Goal: Task Accomplishment & Management: Complete application form

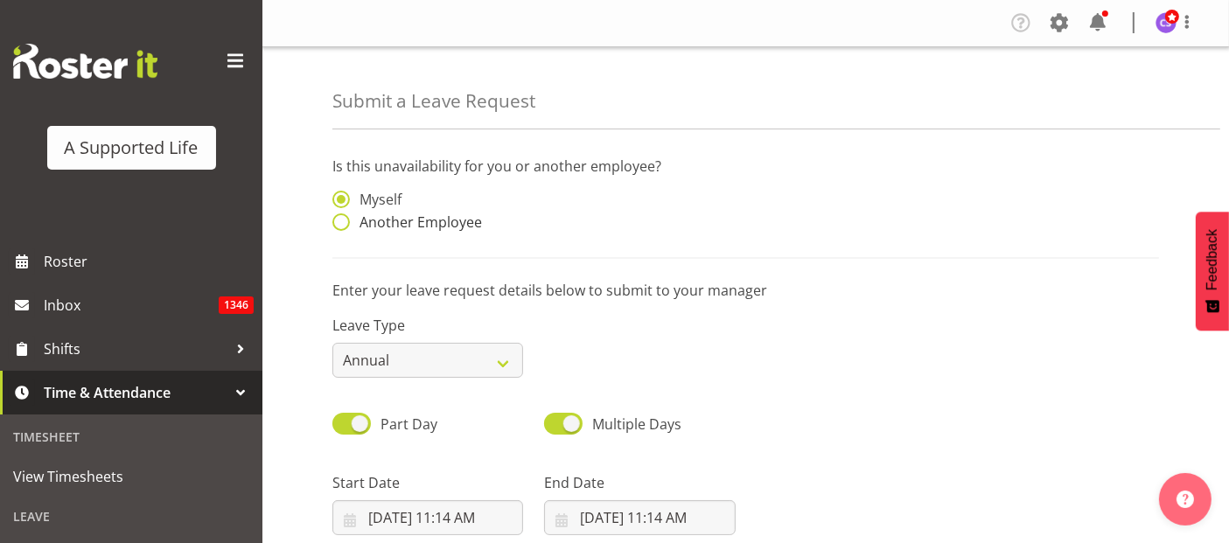
click at [339, 220] on span at bounding box center [340, 221] width 17 height 17
click at [339, 220] on input "Another Employee" at bounding box center [337, 222] width 11 height 11
radio input "true"
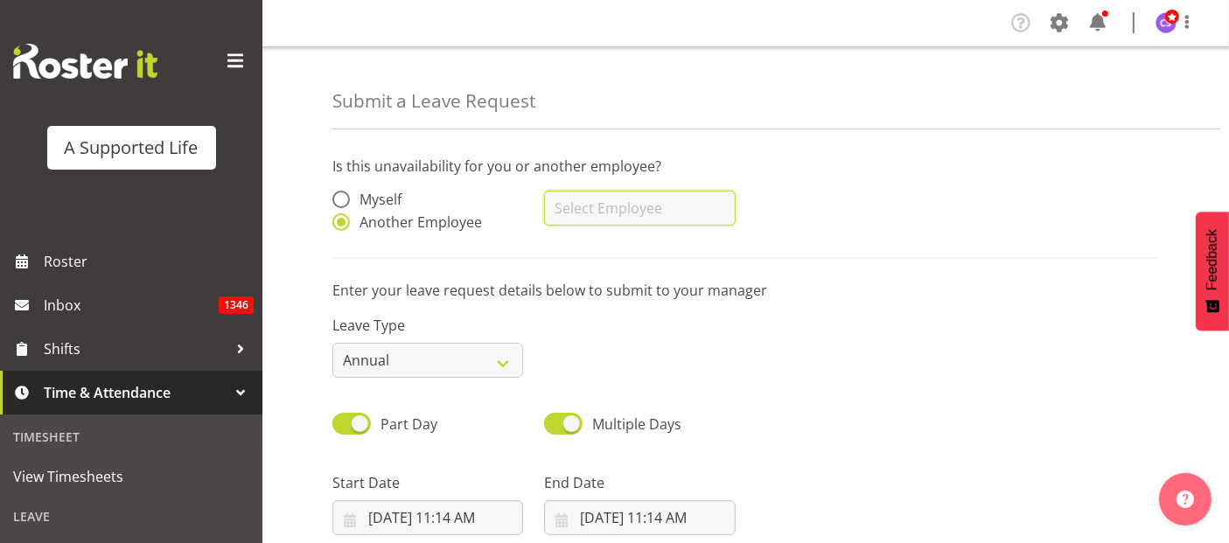
click at [610, 210] on input "text" at bounding box center [639, 208] width 191 height 35
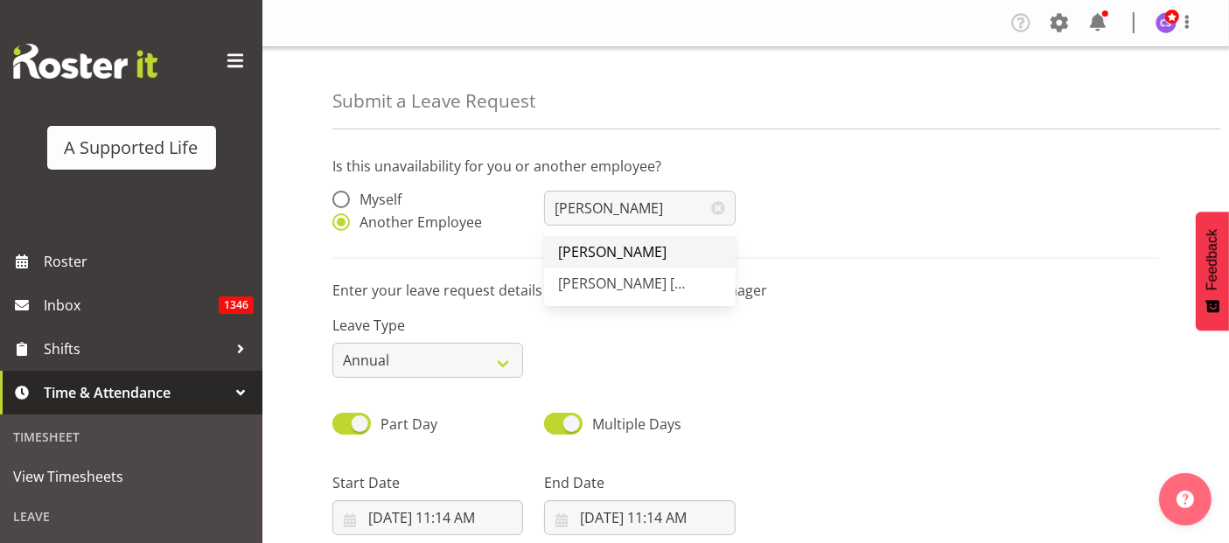
click at [676, 255] on link "[PERSON_NAME]" at bounding box center [639, 251] width 191 height 31
type input "[PERSON_NAME]"
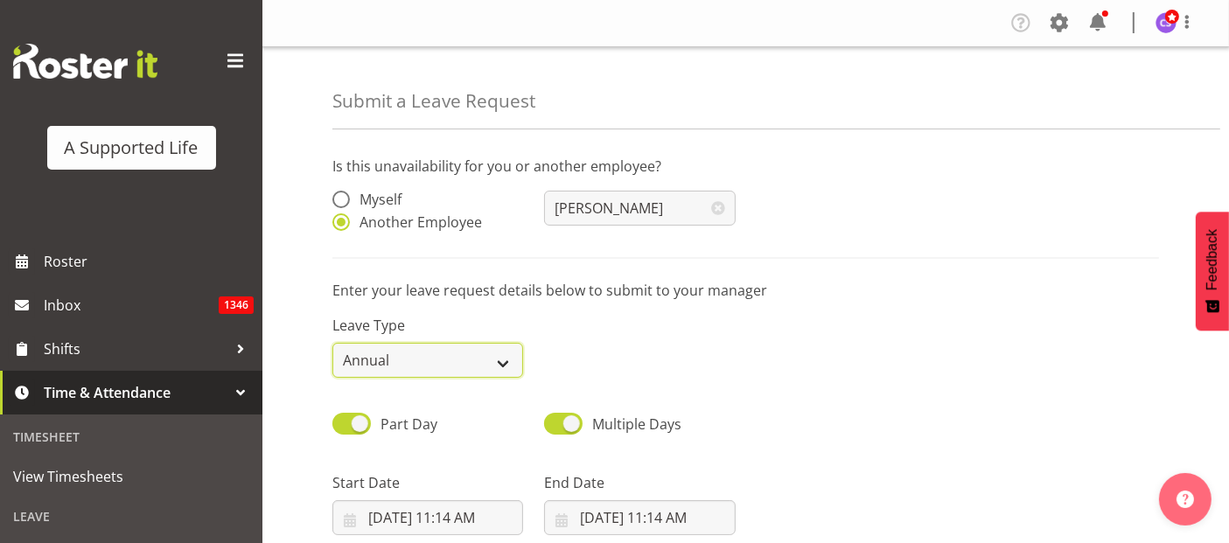
click at [462, 366] on select "Annual Sick Bereavement Domestic Violence Parental Jury Service Day In [GEOGRAP…" at bounding box center [427, 360] width 191 height 35
select select "Sick"
click at [332, 343] on select "Annual Sick Bereavement Domestic Violence Parental Jury Service Day In [GEOGRAP…" at bounding box center [427, 360] width 191 height 35
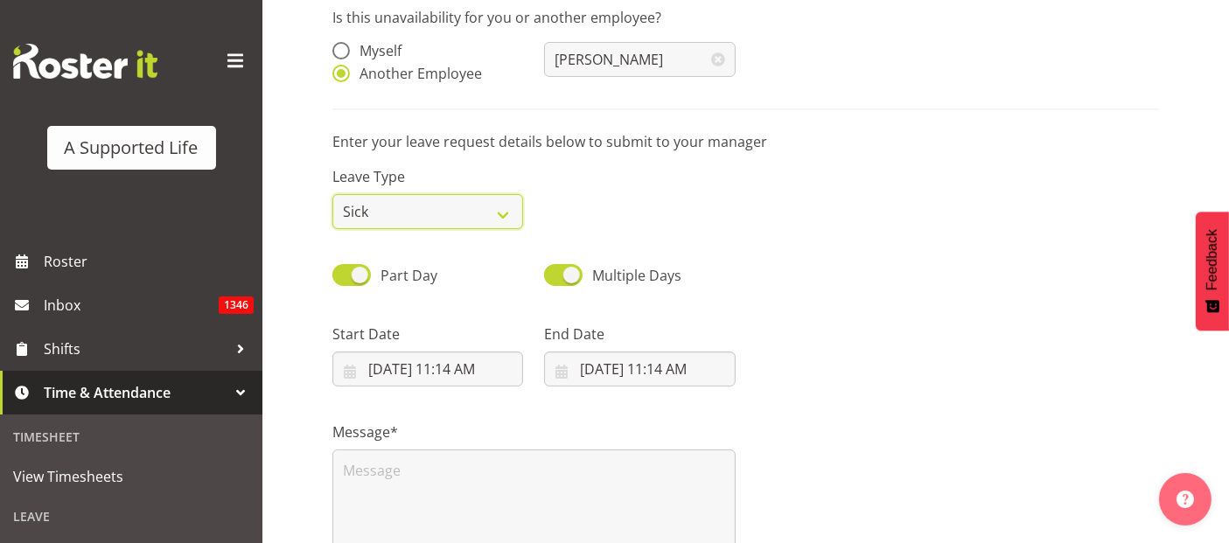
scroll to position [291, 0]
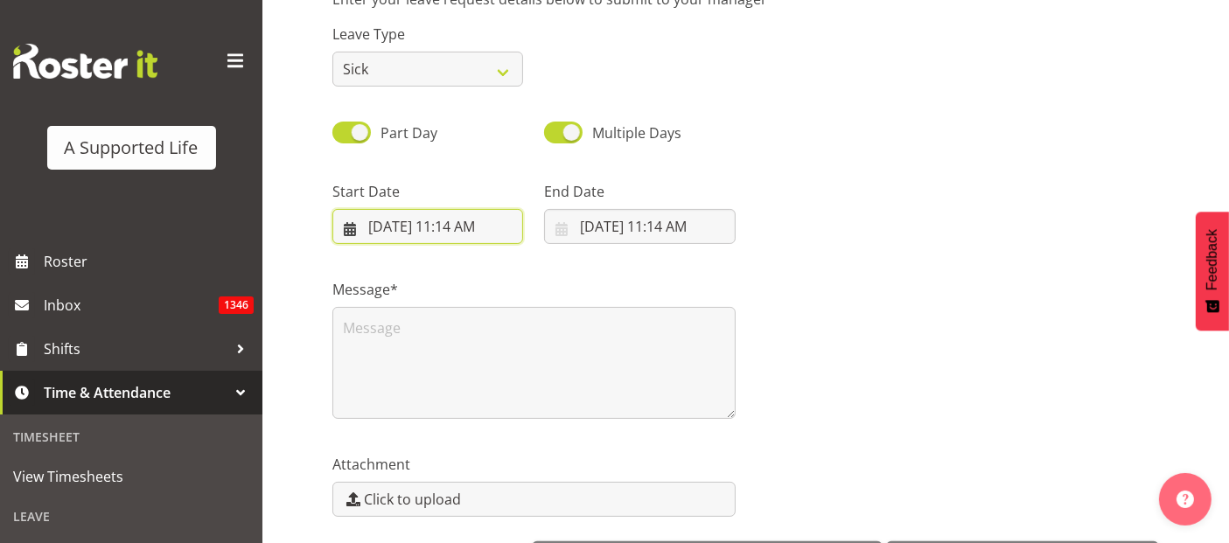
click at [425, 229] on input "9/17/2025, 11:14 AM" at bounding box center [427, 226] width 191 height 35
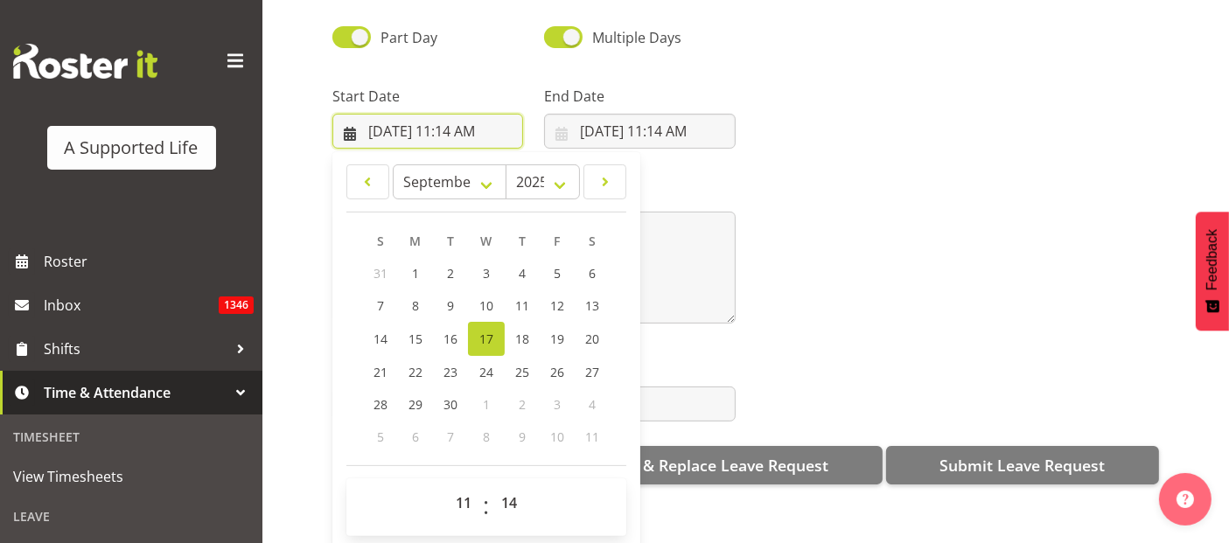
scroll to position [355, 0]
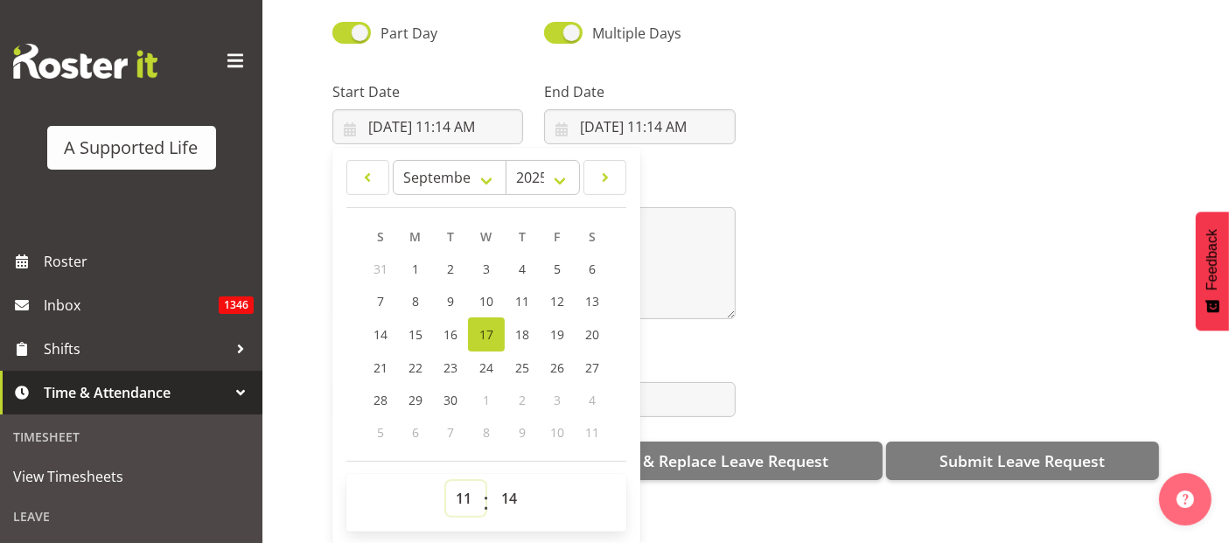
drag, startPoint x: 462, startPoint y: 488, endPoint x: 457, endPoint y: 472, distance: 16.6
click at [462, 488] on select "00 01 02 03 04 05 06 07 08 09 10 11 12 13 14 15 16 17 18 19 20 21 22 23" at bounding box center [465, 498] width 39 height 35
select select "9"
click at [446, 481] on select "00 01 02 03 04 05 06 07 08 09 10 11 12 13 14 15 16 17 18 19 20 21 22 23" at bounding box center [465, 498] width 39 height 35
type input "9/17/2025, 9:14 AM"
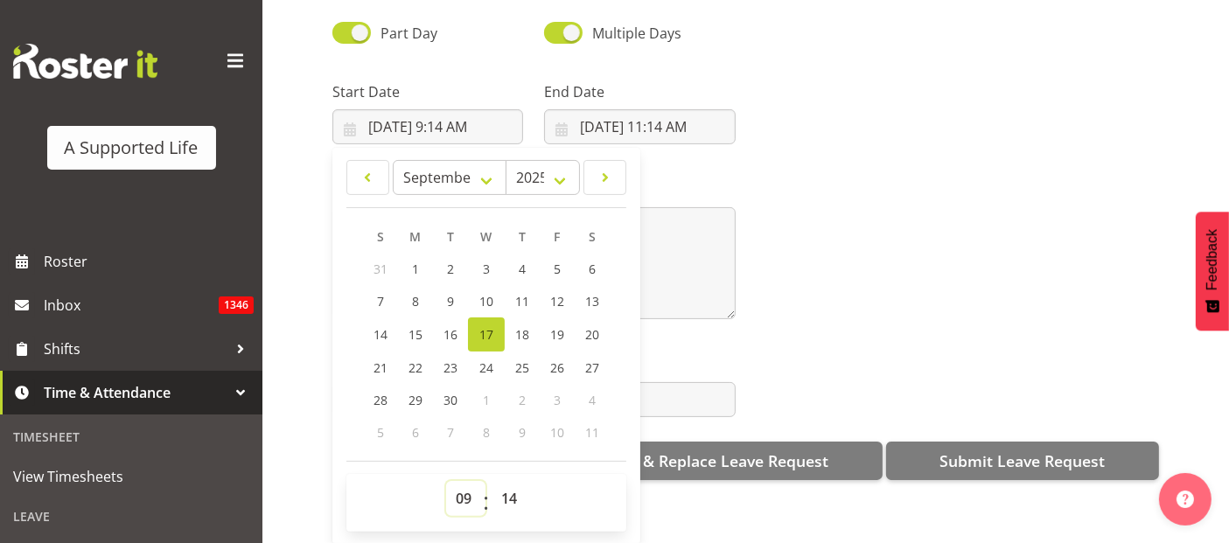
click at [462, 481] on select "00 01 02 03 04 05 06 07 08 09 10 11 12 13 14 15 16 17 18 19 20 21 22 23" at bounding box center [465, 498] width 39 height 35
select select "12"
click at [446, 481] on select "00 01 02 03 04 05 06 07 08 09 10 11 12 13 14 15 16 17 18 19 20 21 22 23" at bounding box center [465, 498] width 39 height 35
type input "9/17/2025, 12:14 PM"
drag, startPoint x: 509, startPoint y: 483, endPoint x: 509, endPoint y: 471, distance: 12.2
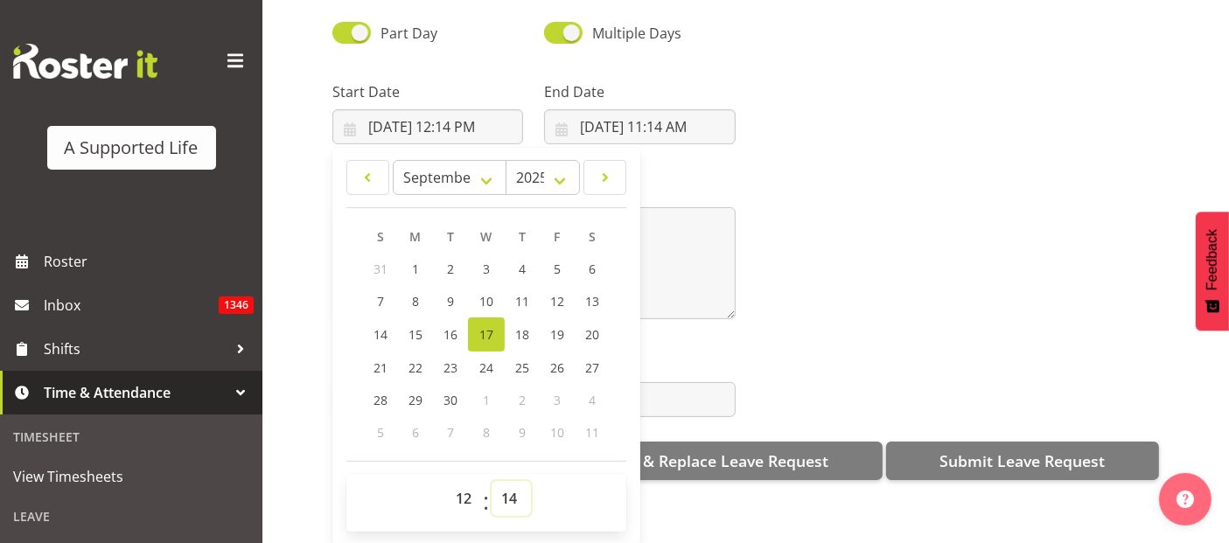
click at [509, 483] on select "00 01 02 03 04 05 06 07 08 09 10 11 12 13 14 15 16 17 18 19 20 21 22 23 24 25 2…" at bounding box center [511, 498] width 39 height 35
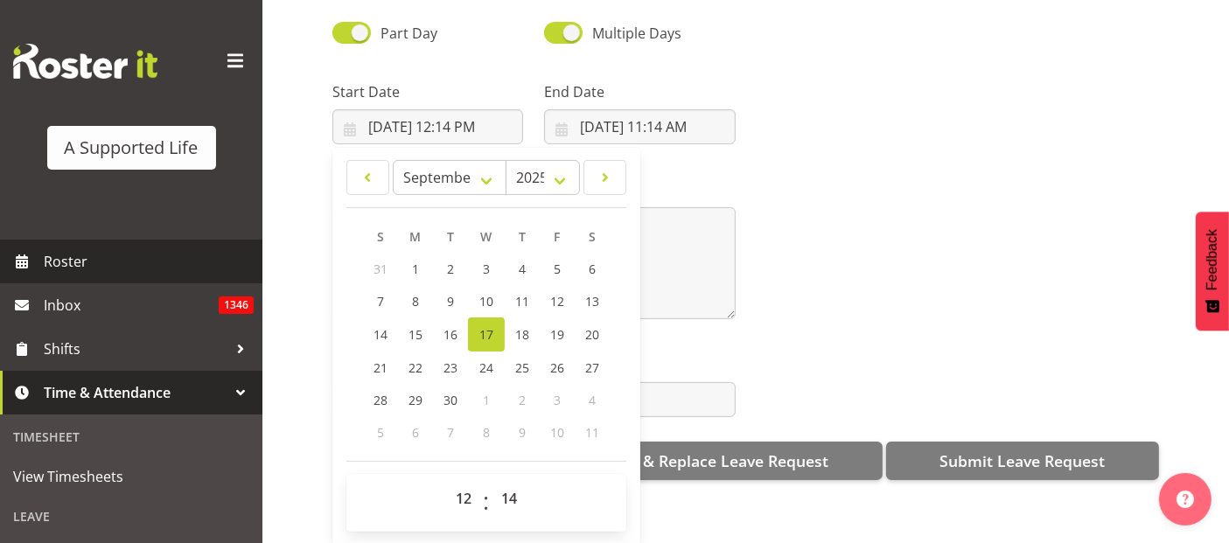
click at [78, 250] on span "Roster" at bounding box center [149, 261] width 210 height 26
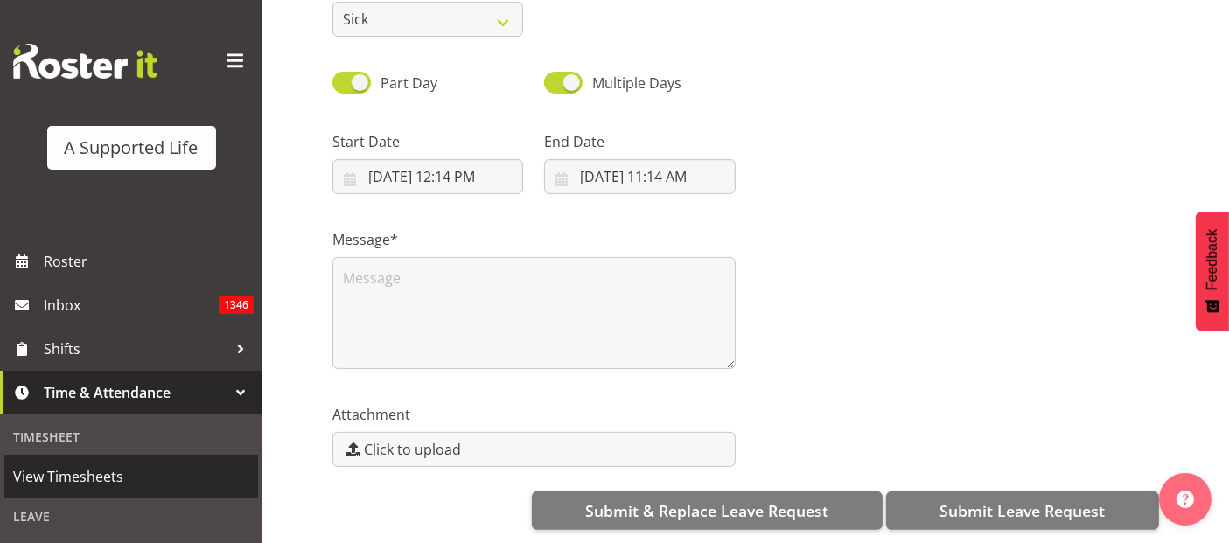
scroll to position [0, 0]
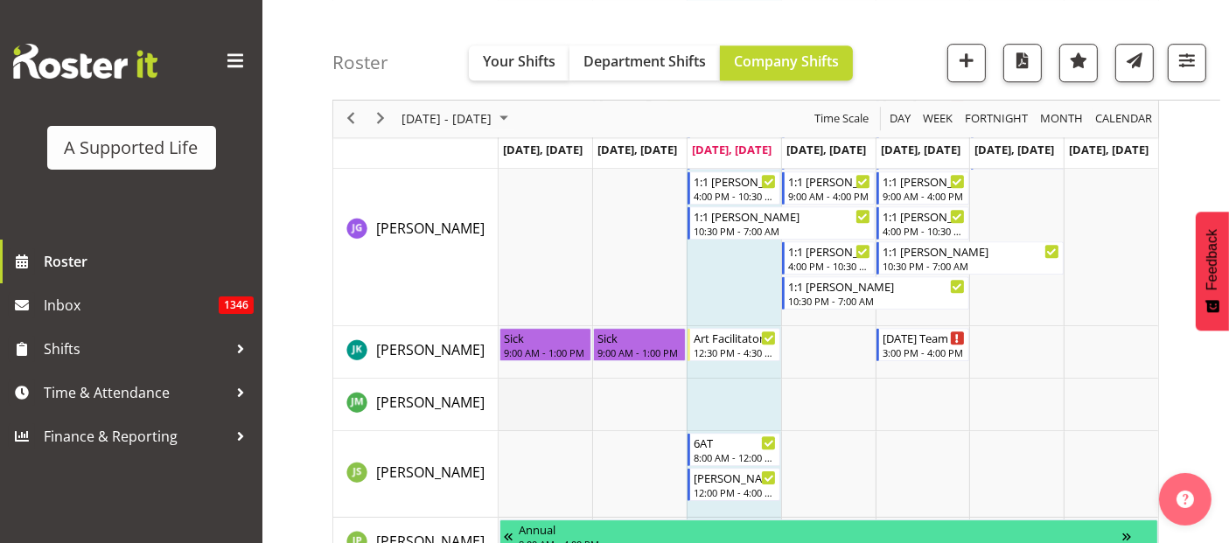
scroll to position [5345, 0]
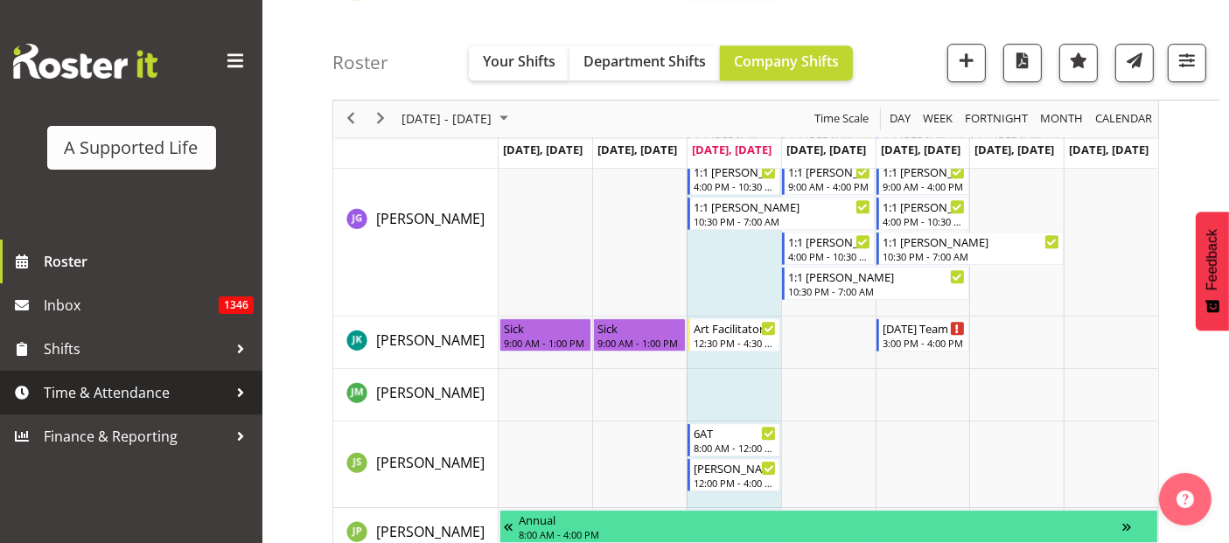
click at [112, 393] on span "Time & Attendance" at bounding box center [136, 393] width 184 height 26
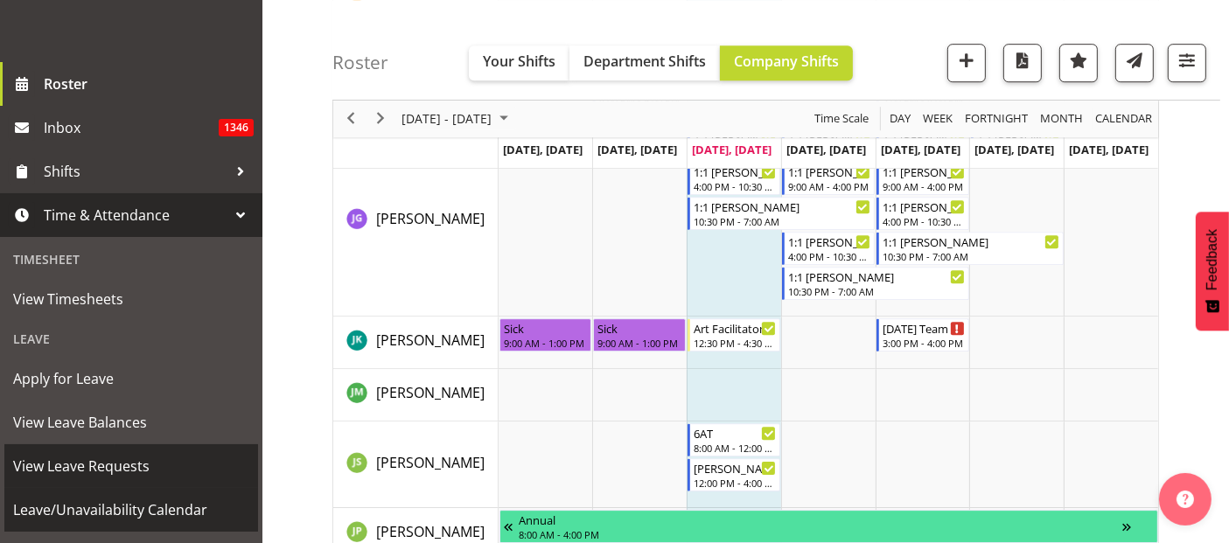
scroll to position [194, 0]
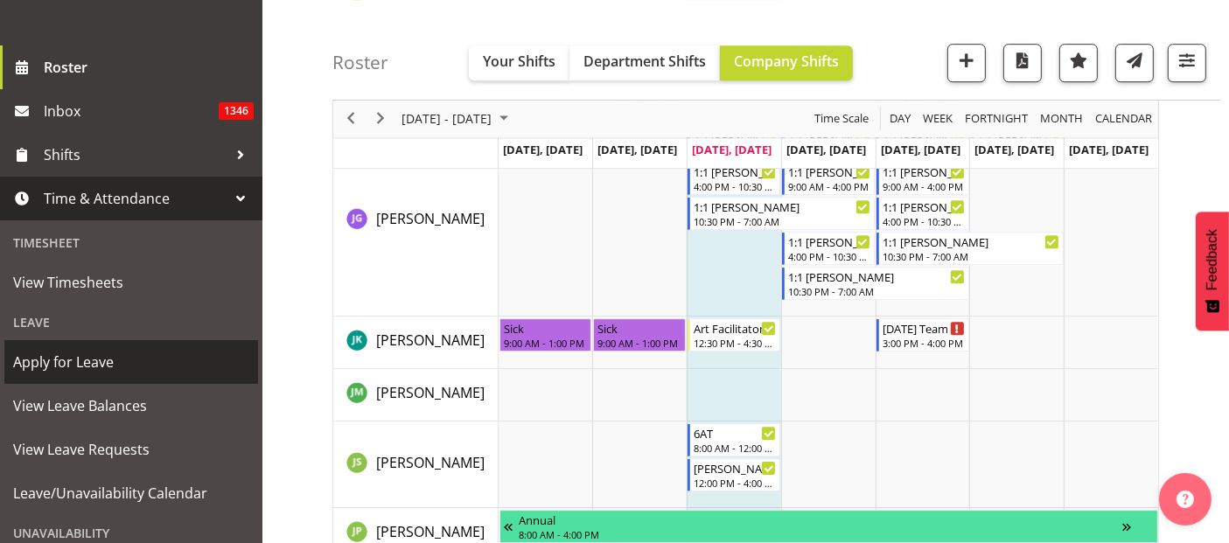
click at [102, 365] on span "Apply for Leave" at bounding box center [131, 362] width 236 height 26
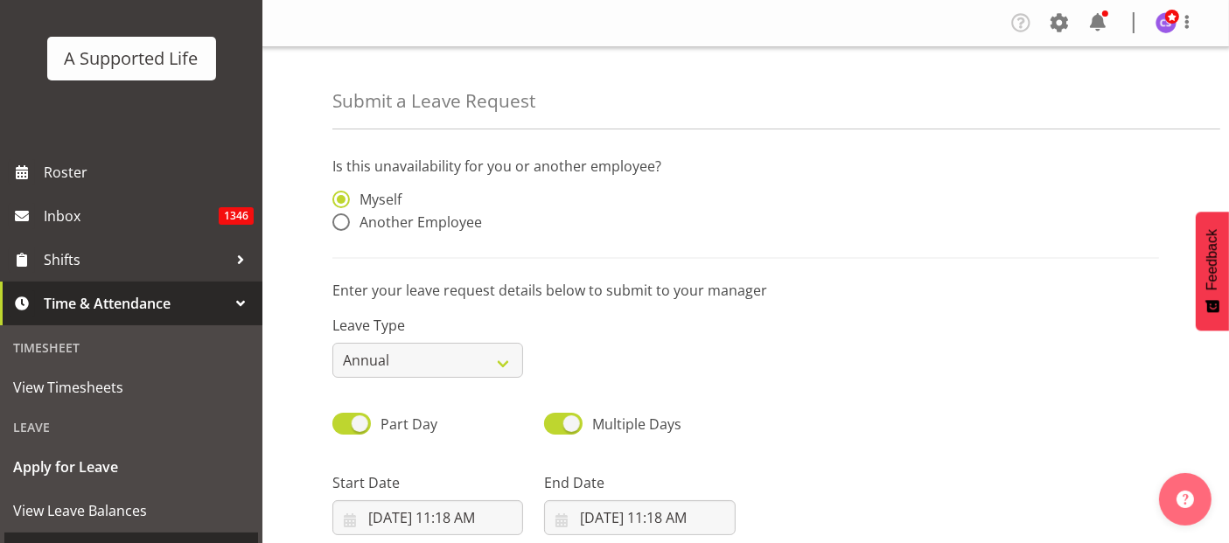
scroll to position [194, 0]
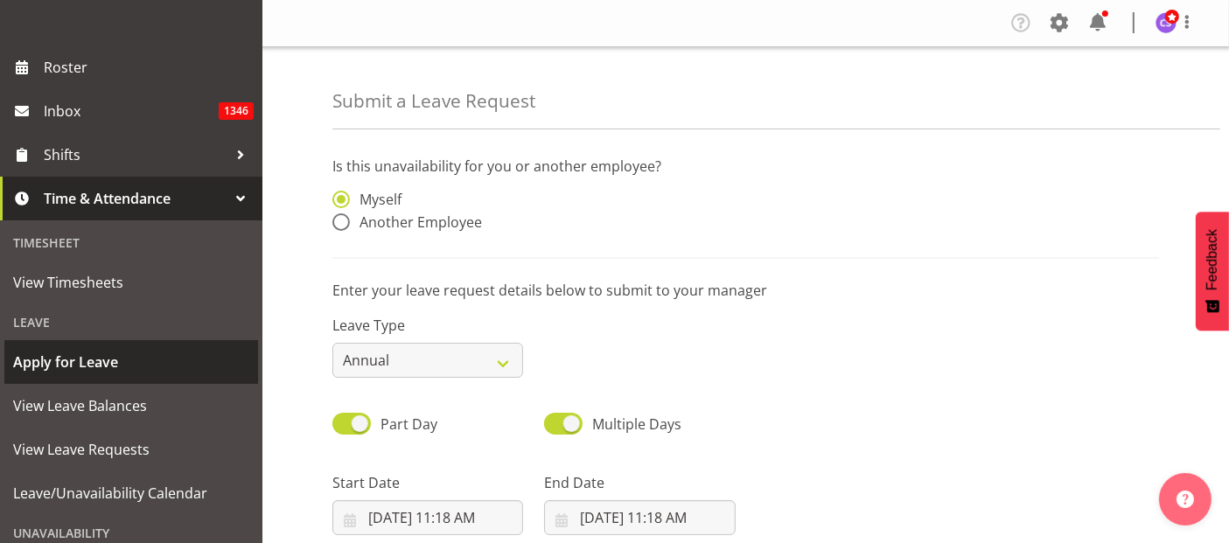
click at [67, 366] on span "Apply for Leave" at bounding box center [131, 362] width 236 height 26
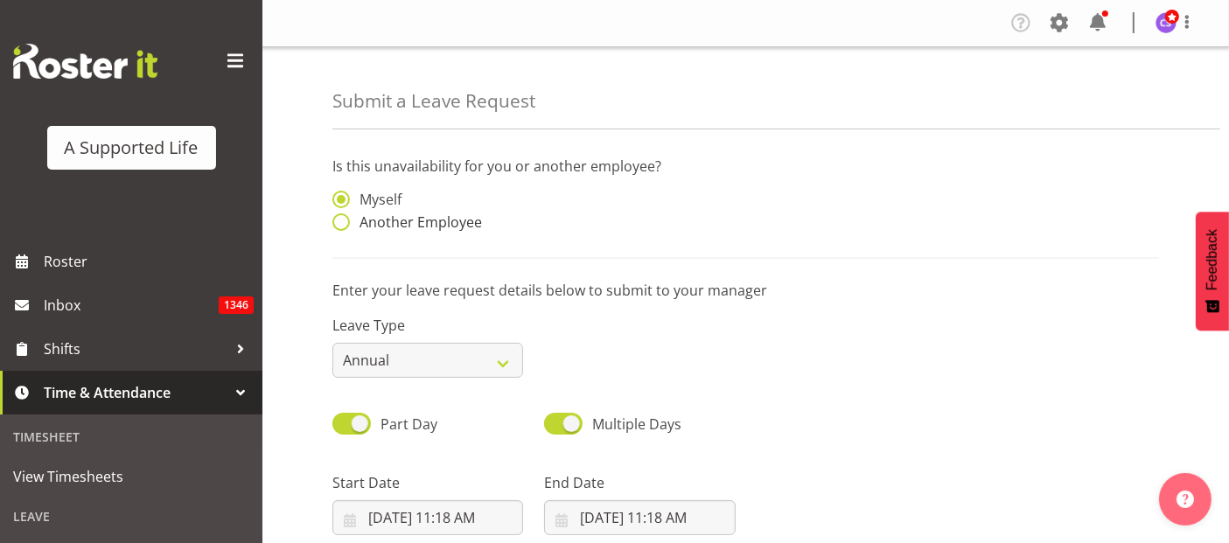
click at [342, 220] on span at bounding box center [340, 221] width 17 height 17
click at [342, 220] on input "Another Employee" at bounding box center [337, 222] width 11 height 11
radio input "true"
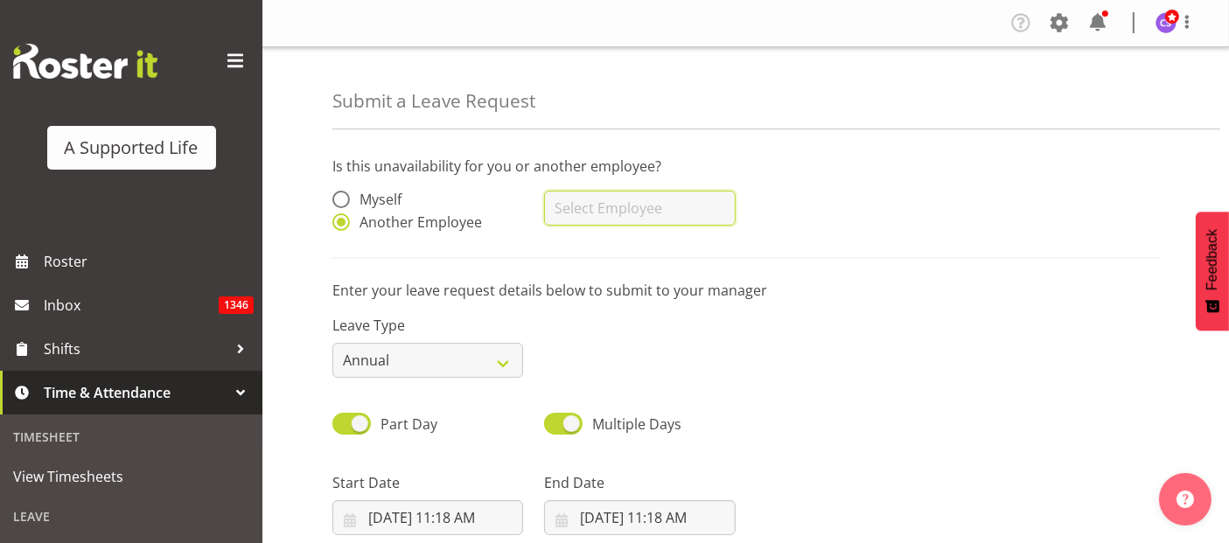
click at [588, 215] on input "text" at bounding box center [639, 208] width 191 height 35
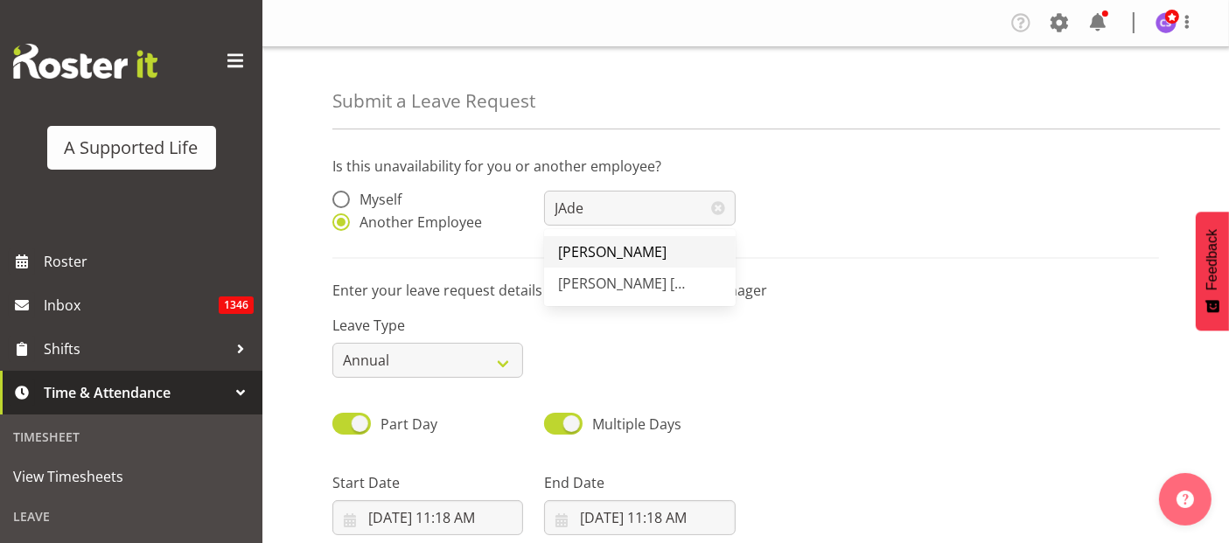
click at [612, 249] on span "[PERSON_NAME]" at bounding box center [612, 251] width 108 height 19
type input "[PERSON_NAME]"
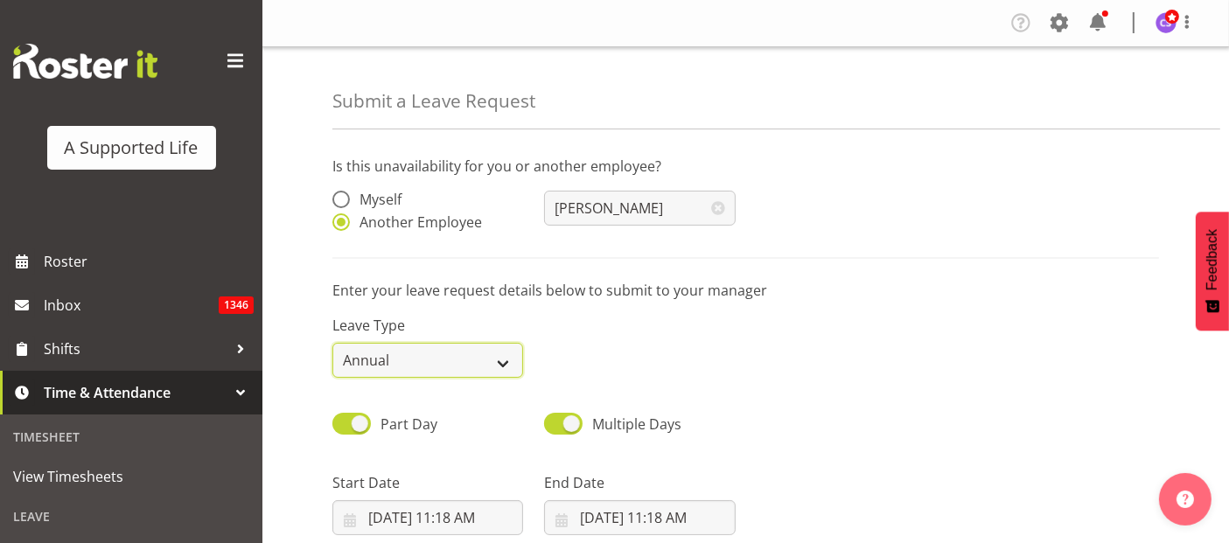
click at [499, 352] on select "Annual Sick Bereavement Domestic Violence Parental Jury Service Day In [GEOGRAP…" at bounding box center [427, 360] width 191 height 35
select select "Sick"
click at [332, 343] on select "Annual Sick Bereavement Domestic Violence Parental Jury Service Day In [GEOGRAP…" at bounding box center [427, 360] width 191 height 35
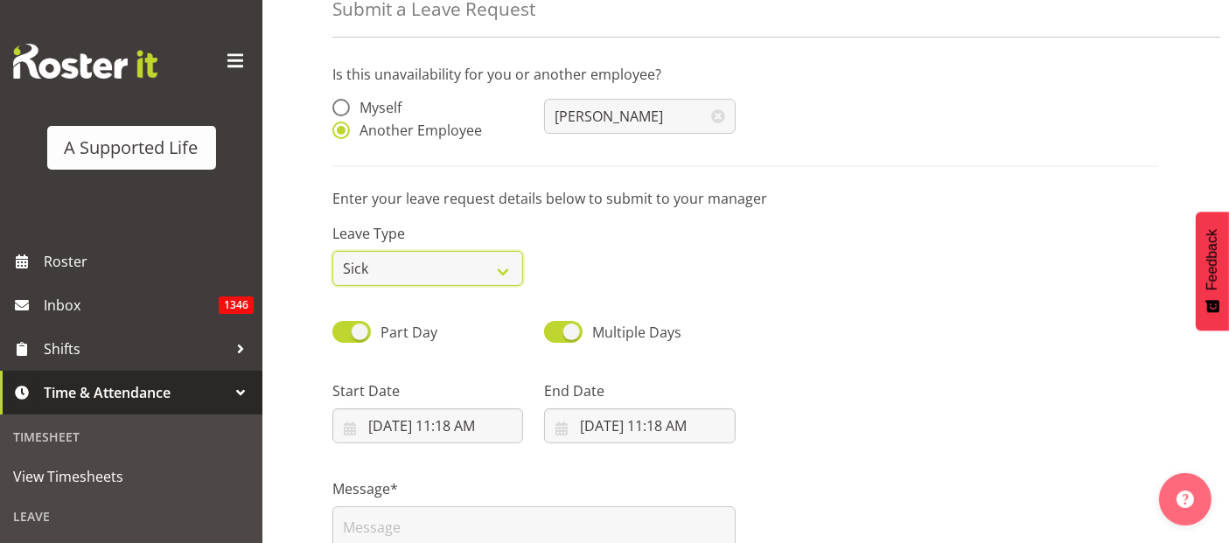
scroll to position [194, 0]
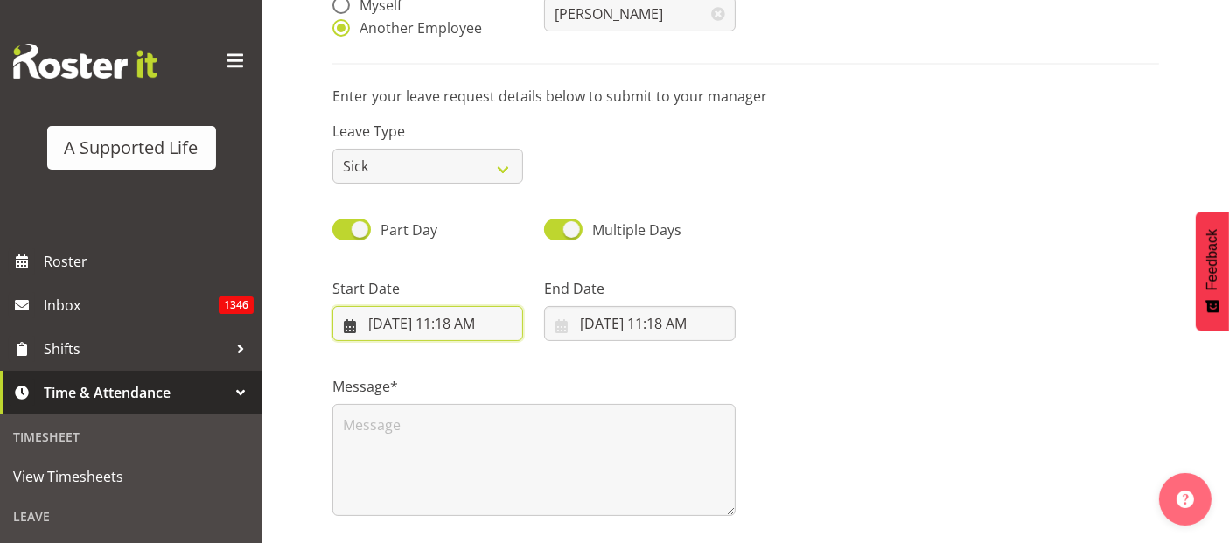
click at [460, 321] on input "9/17/2025, 11:18 AM" at bounding box center [427, 323] width 191 height 35
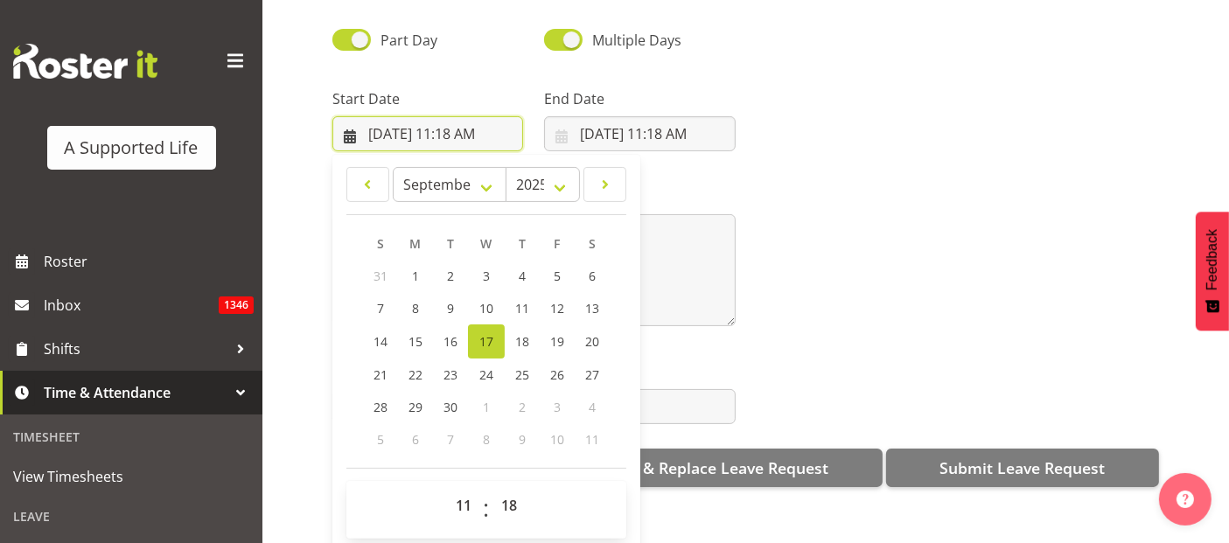
scroll to position [355, 0]
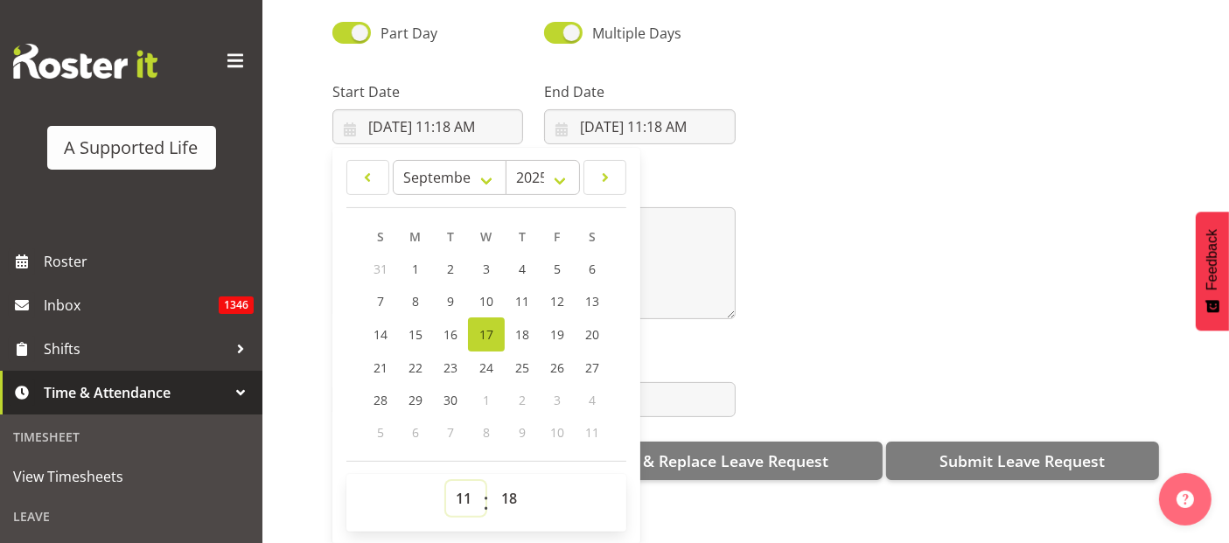
click at [465, 481] on select "00 01 02 03 04 05 06 07 08 09 10 11 12 13 14 15 16 17 18 19 20 21 22 23" at bounding box center [465, 498] width 39 height 35
click at [468, 481] on select "00 01 02 03 04 05 06 07 08 09 10 11 12 13 14 15 16 17 18 19 20 21 22 23" at bounding box center [465, 498] width 39 height 35
select select "12"
click at [446, 481] on select "00 01 02 03 04 05 06 07 08 09 10 11 12 13 14 15 16 17 18 19 20 21 22 23" at bounding box center [465, 498] width 39 height 35
type input "9/17/2025, 12:18 PM"
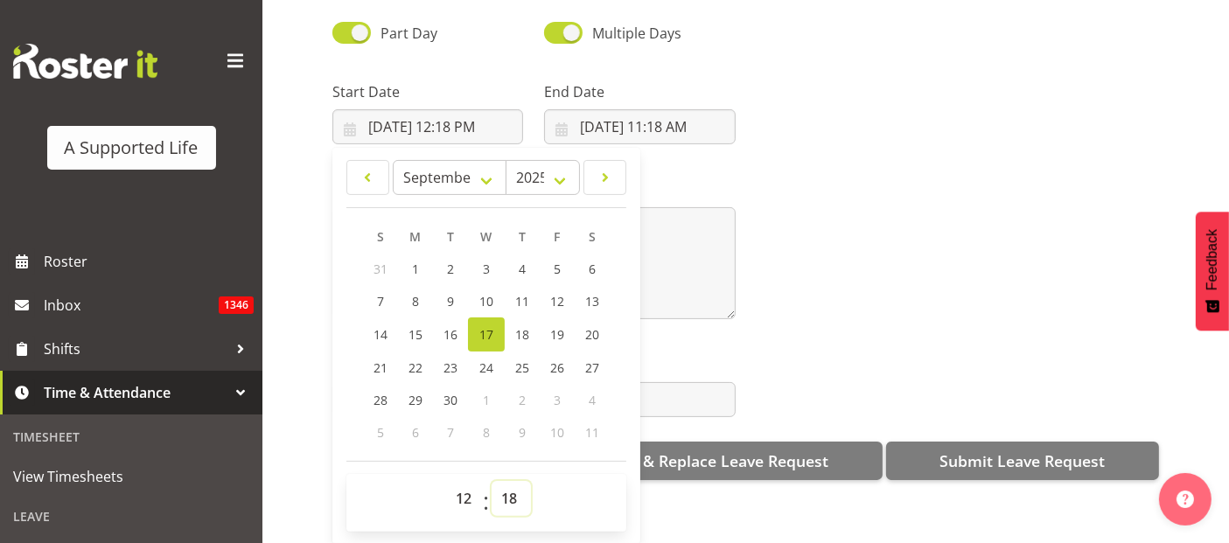
click at [514, 481] on select "00 01 02 03 04 05 06 07 08 09 10 11 12 13 14 15 16 17 18 19 20 21 22 23 24 25 2…" at bounding box center [511, 498] width 39 height 35
select select "30"
click at [492, 481] on select "00 01 02 03 04 05 06 07 08 09 10 11 12 13 14 15 16 17 18 19 20 21 22 23 24 25 2…" at bounding box center [511, 498] width 39 height 35
type input "9/17/2025, 12:30 PM"
click at [670, 114] on input "9/17/2025, 11:18 AM" at bounding box center [639, 126] width 191 height 35
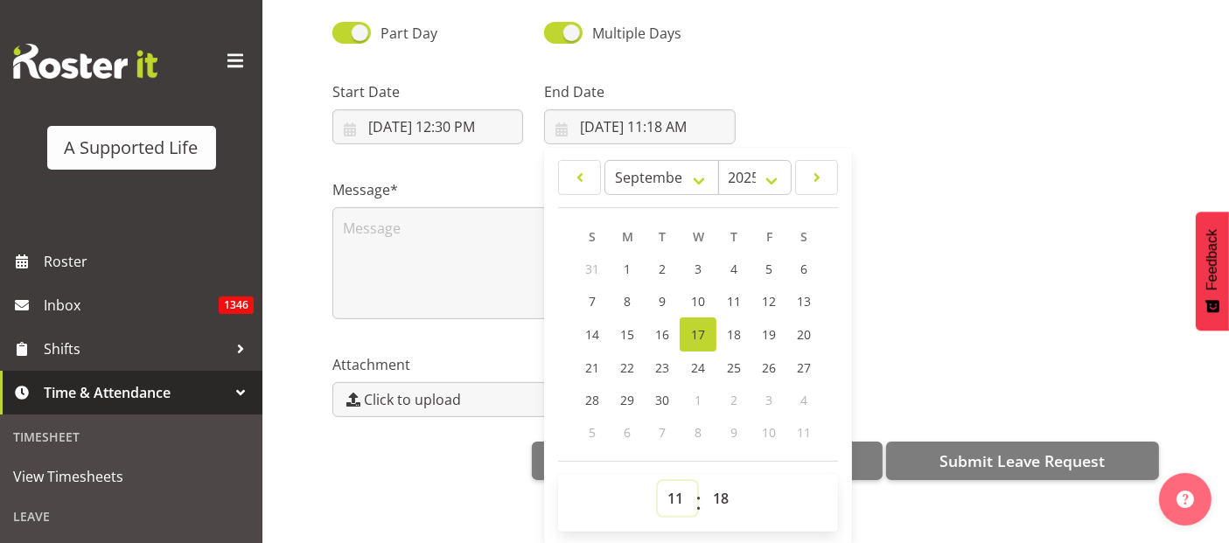
drag, startPoint x: 666, startPoint y: 481, endPoint x: 664, endPoint y: 470, distance: 11.5
click at [666, 481] on select "00 01 02 03 04 05 06 07 08 09 10 11 12 13 14 15 16 17 18 19 20 21 22 23" at bounding box center [677, 498] width 39 height 35
select select "16"
click at [658, 481] on select "00 01 02 03 04 05 06 07 08 09 10 11 12 13 14 15 16 17 18 19 20 21 22 23" at bounding box center [677, 498] width 39 height 35
type input "9/17/2025, 4:18 PM"
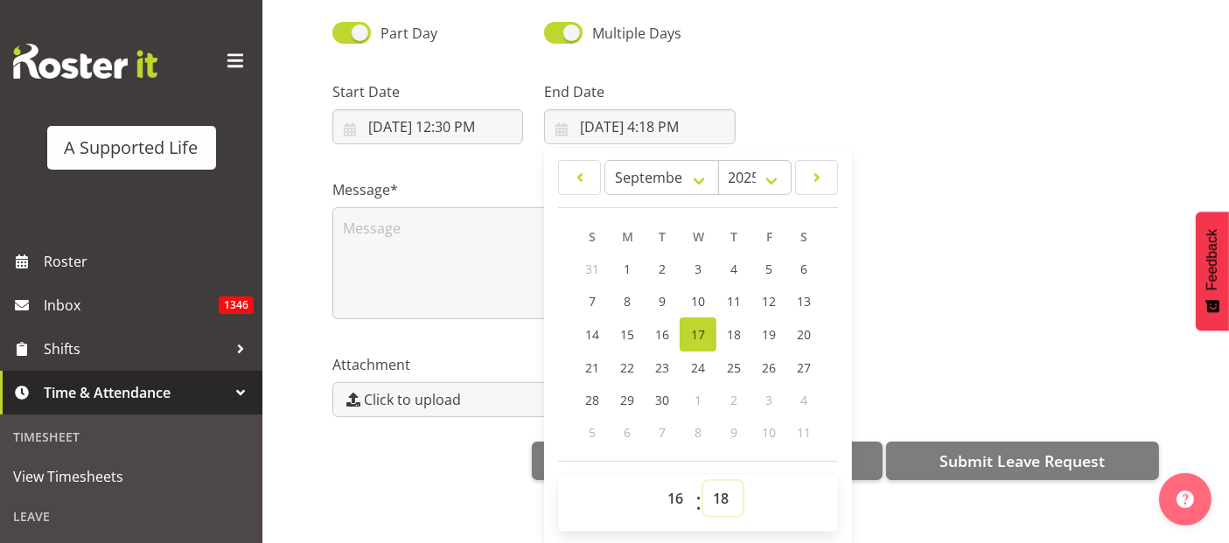
drag, startPoint x: 722, startPoint y: 494, endPoint x: 727, endPoint y: 478, distance: 17.2
click at [722, 494] on select "00 01 02 03 04 05 06 07 08 09 10 11 12 13 14 15 16 17 18 19 20 21 22 23 24 25 2…" at bounding box center [722, 498] width 39 height 35
select select "30"
click at [703, 481] on select "00 01 02 03 04 05 06 07 08 09 10 11 12 13 14 15 16 17 18 19 20 21 22 23 24 25 2…" at bounding box center [722, 498] width 39 height 35
type input "9/17/2025, 4:30 PM"
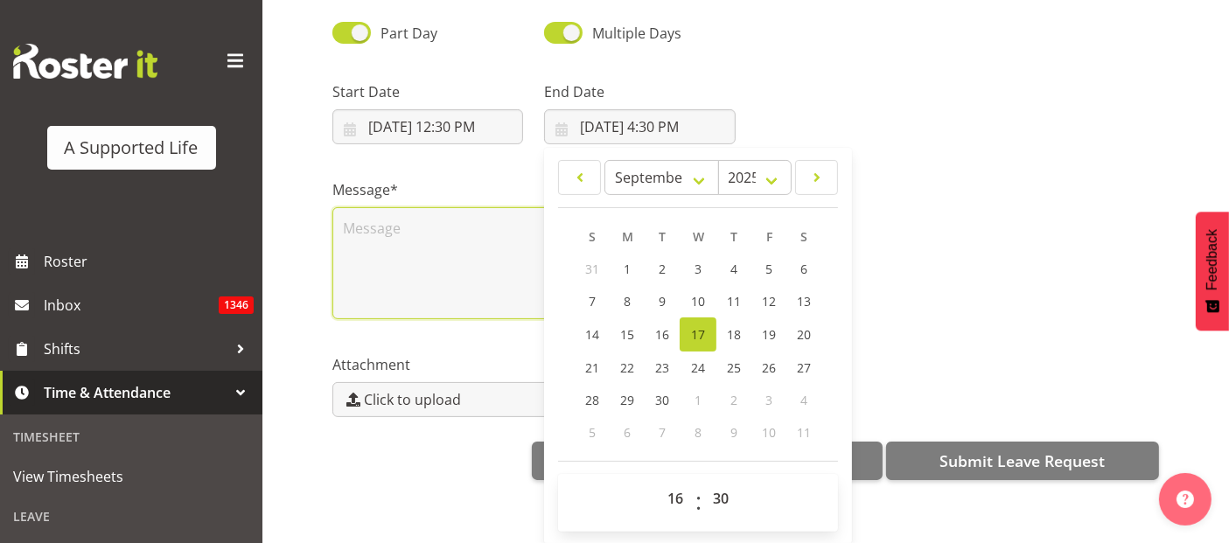
click at [387, 220] on textarea at bounding box center [533, 263] width 403 height 112
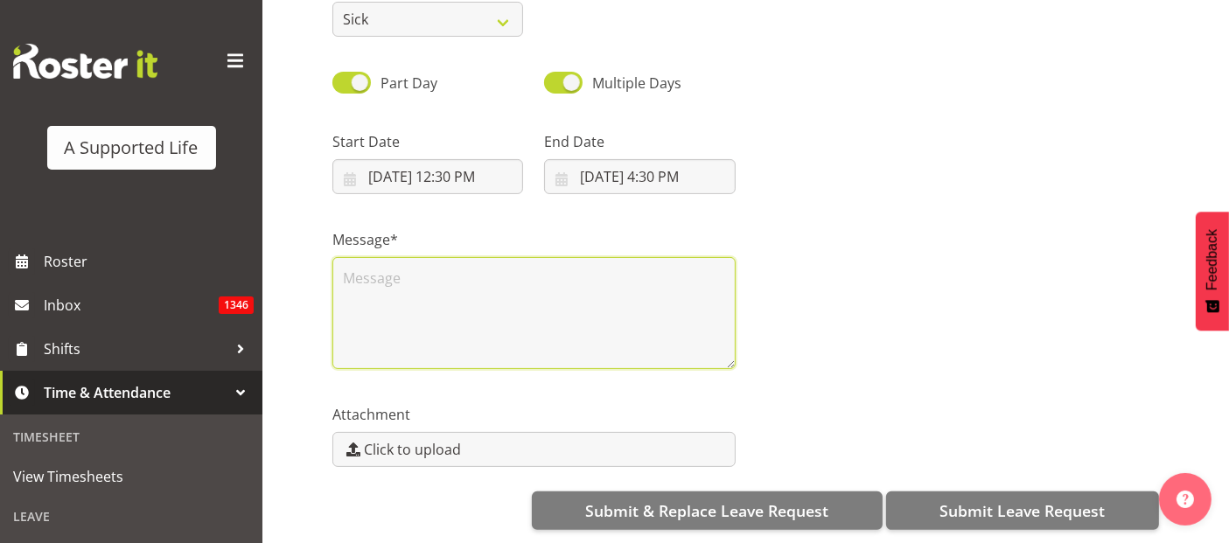
scroll to position [0, 0]
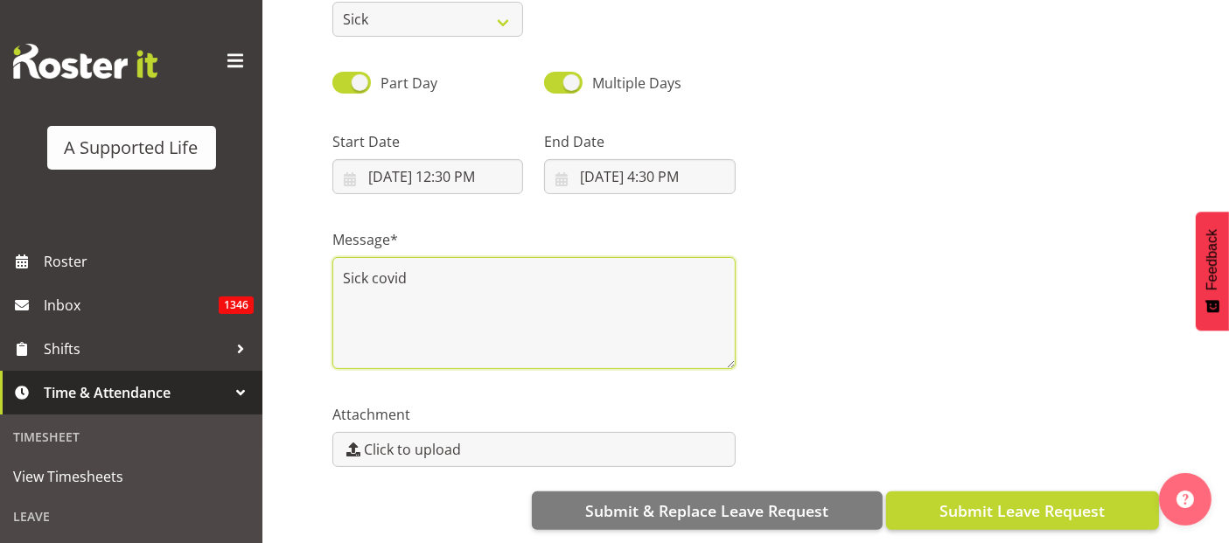
type textarea "Sick covid"
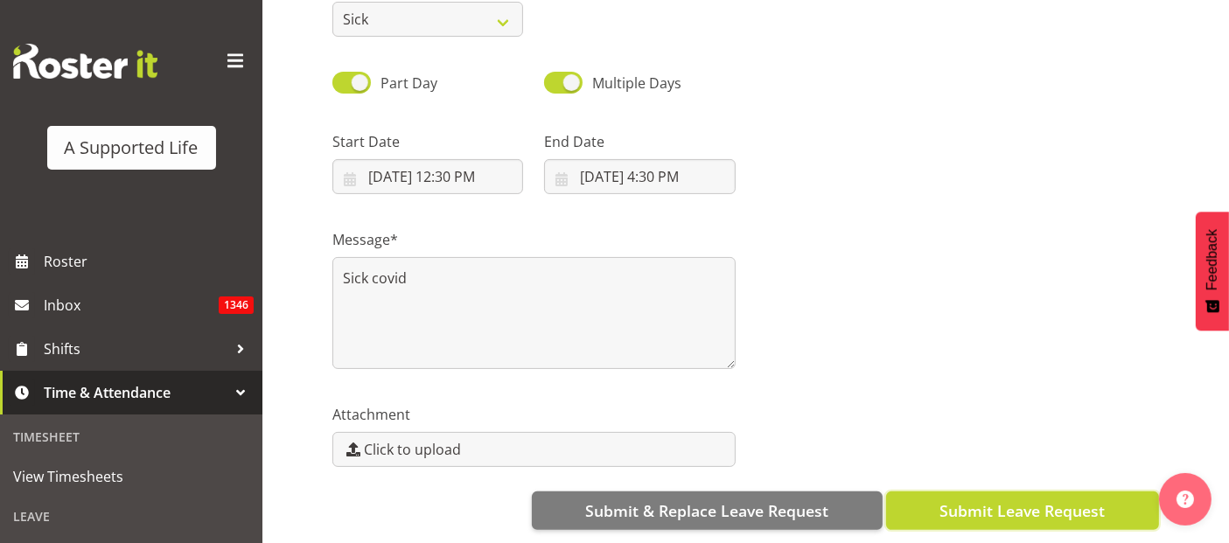
click at [1004, 499] on span "Submit Leave Request" at bounding box center [1021, 510] width 165 height 23
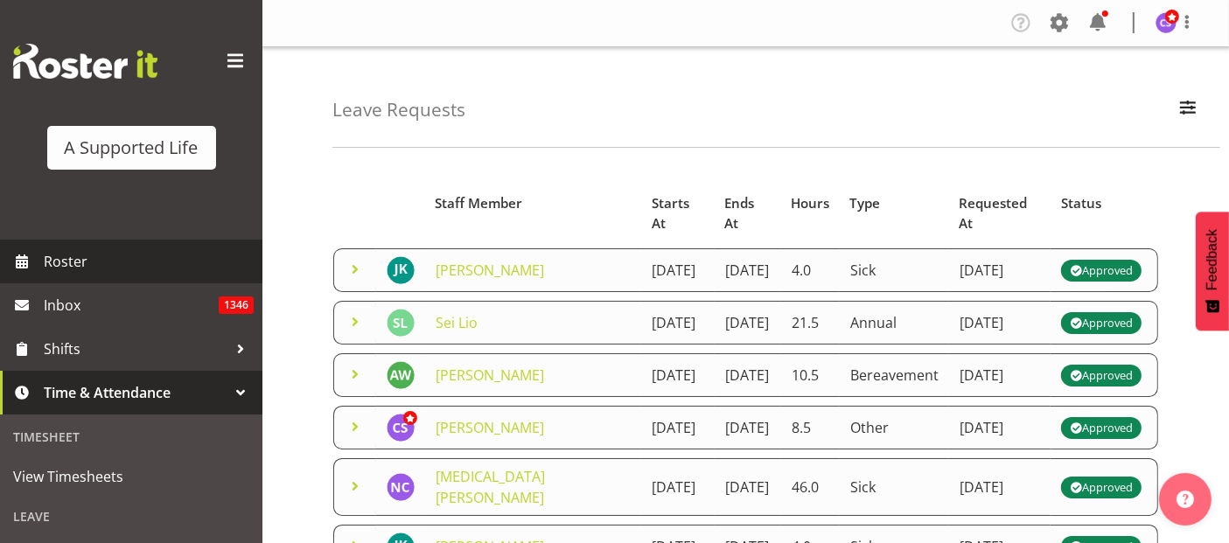
click at [59, 260] on span "Roster" at bounding box center [149, 261] width 210 height 26
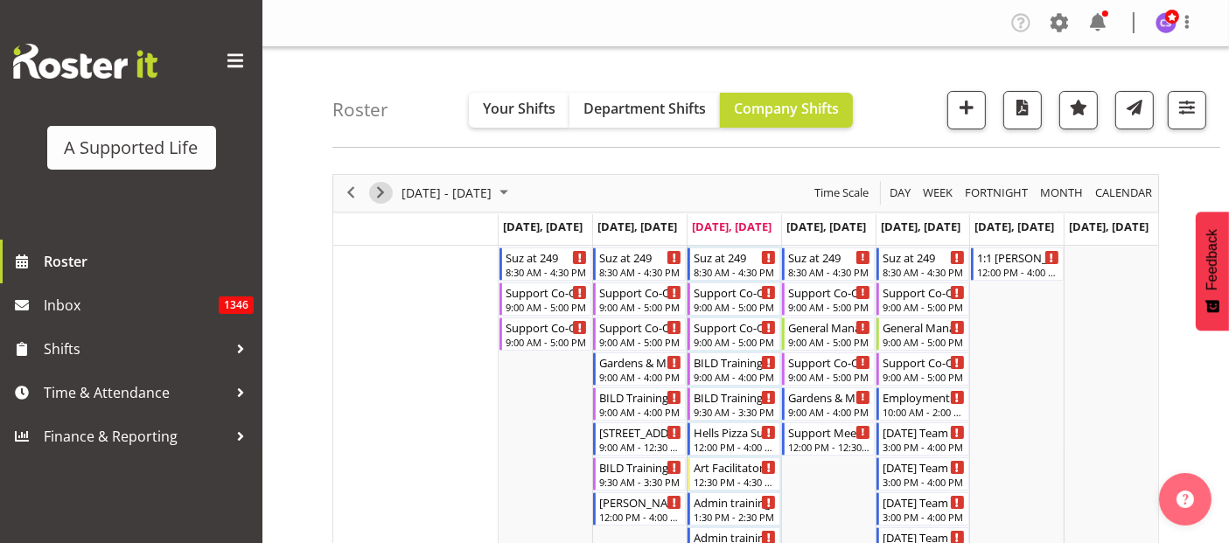
drag, startPoint x: 382, startPoint y: 188, endPoint x: 631, endPoint y: 541, distance: 431.9
click at [382, 187] on span "Next" at bounding box center [380, 193] width 21 height 22
